Goal: Information Seeking & Learning: Learn about a topic

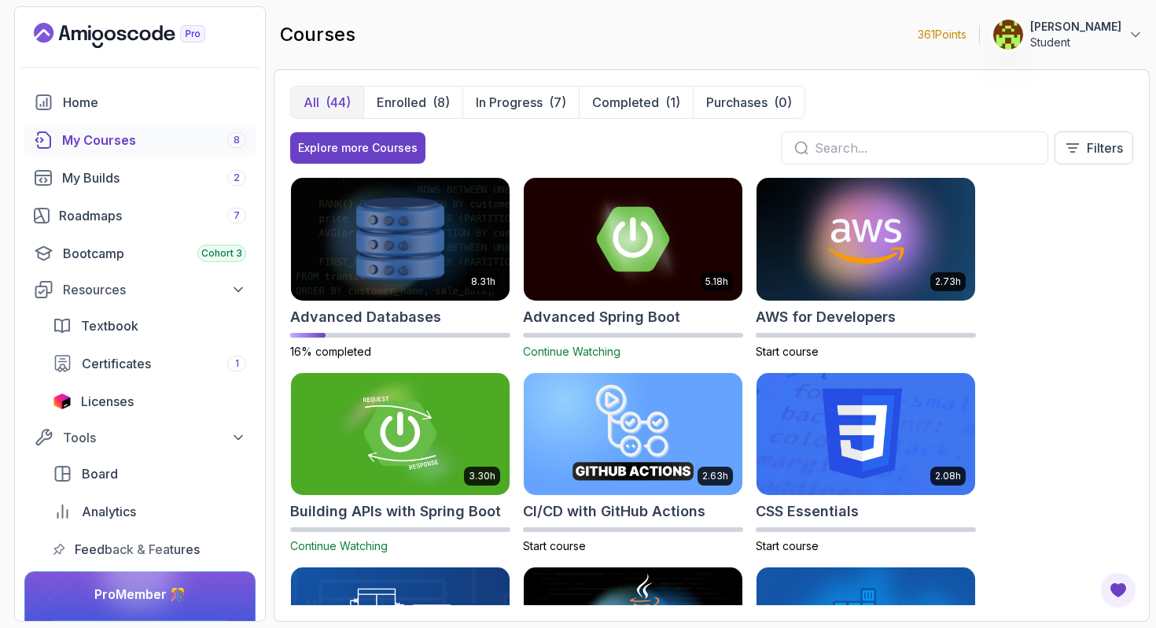
click at [1081, 248] on div "8.31h Advanced Databases 16% completed 5.18h Advanced Spring Boot Continue Watc…" at bounding box center [711, 391] width 843 height 428
click at [403, 213] on img at bounding box center [400, 239] width 230 height 128
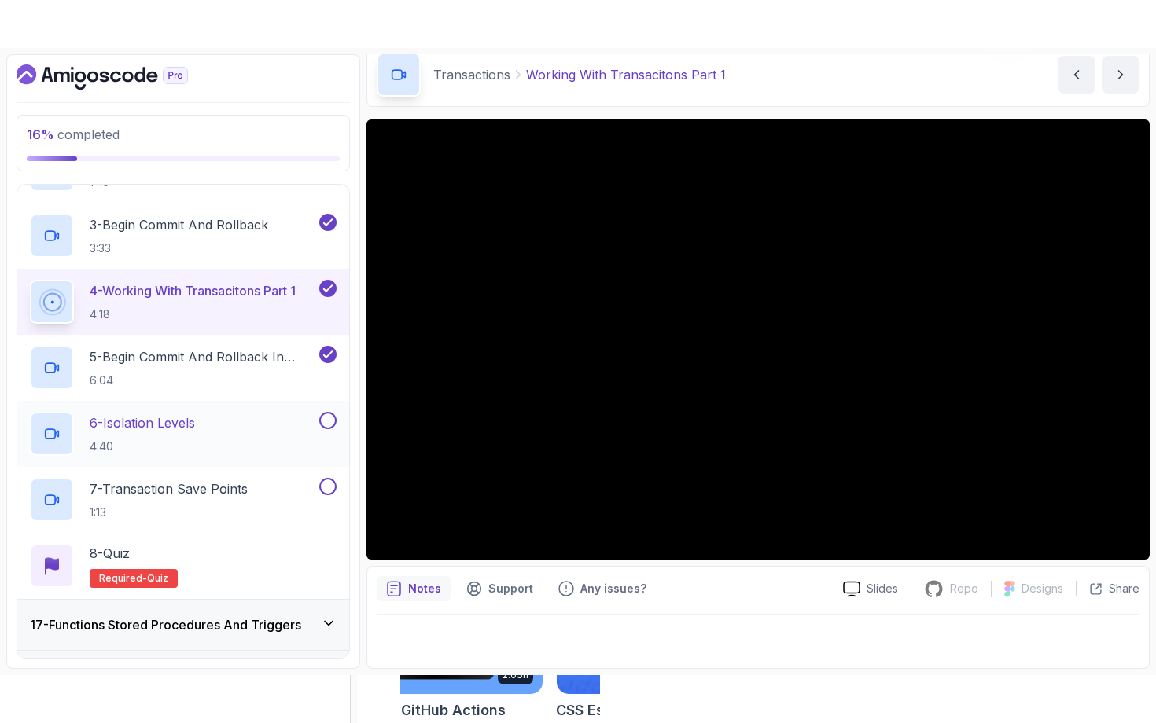
scroll to position [935, 0]
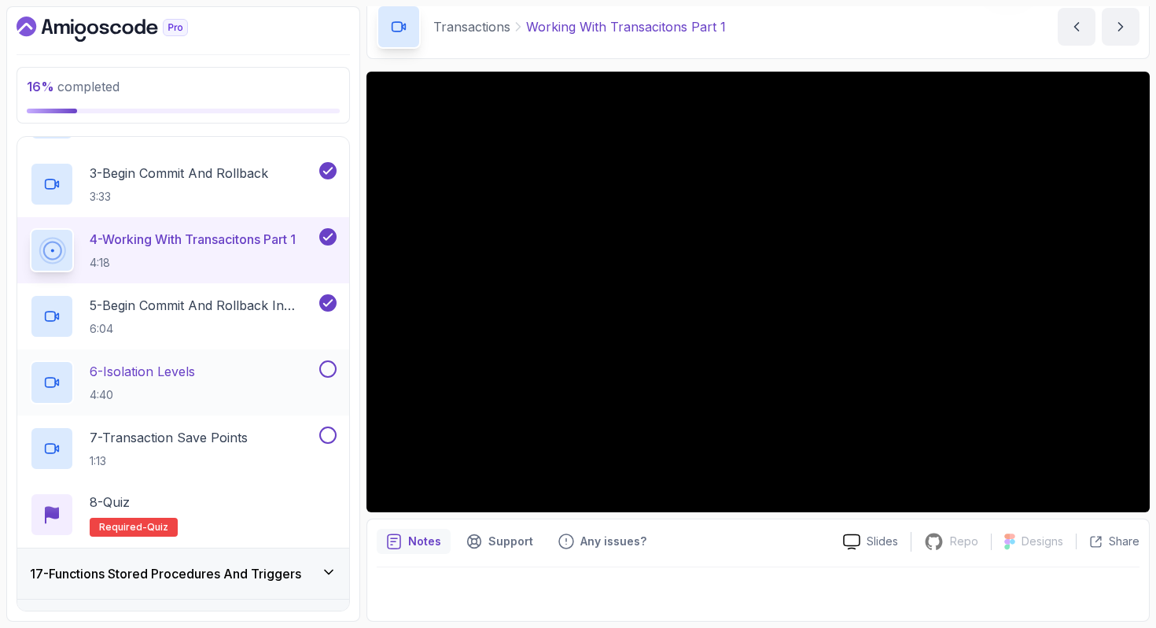
click at [173, 374] on p "6 - Isolation Levels" at bounding box center [142, 371] width 105 height 19
